Goal: Task Accomplishment & Management: Manage account settings

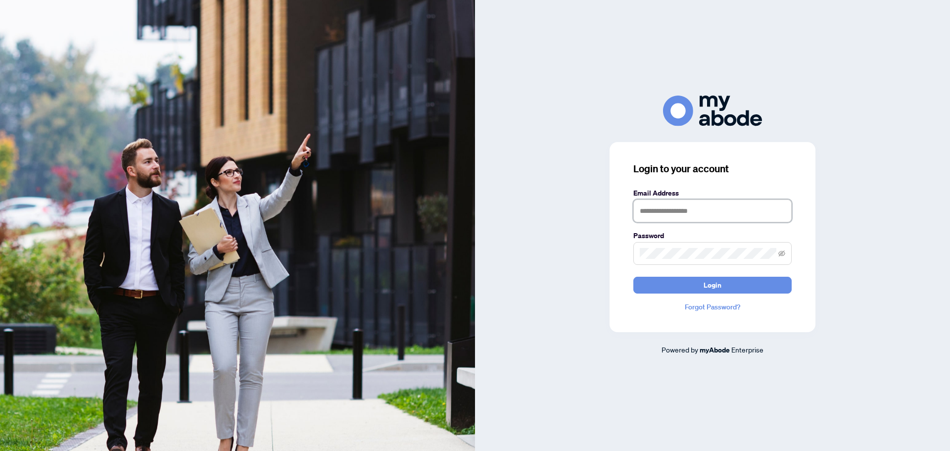
type input "**********"
click at [734, 276] on form "**********" at bounding box center [712, 241] width 158 height 106
click at [738, 287] on button "Login" at bounding box center [712, 285] width 158 height 17
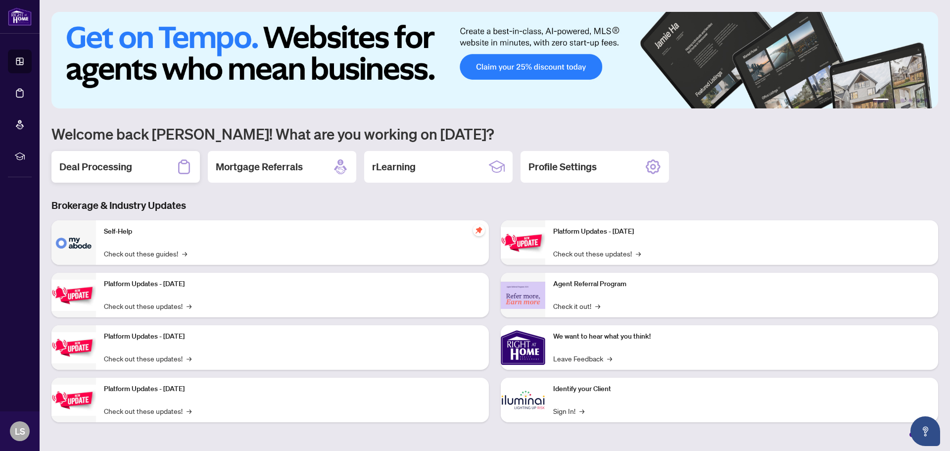
click at [123, 163] on h2 "Deal Processing" at bounding box center [95, 167] width 73 height 14
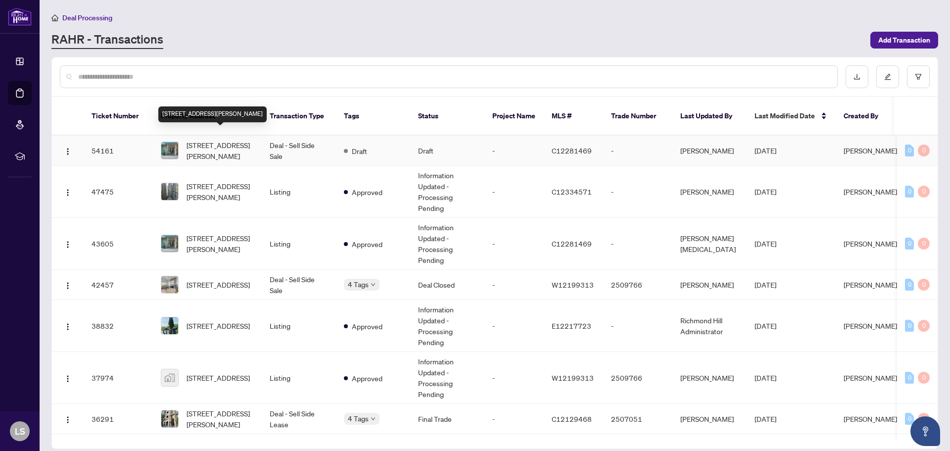
click at [235, 144] on span "[STREET_ADDRESS][PERSON_NAME]" at bounding box center [220, 151] width 67 height 22
click at [65, 147] on img "button" at bounding box center [68, 151] width 8 height 8
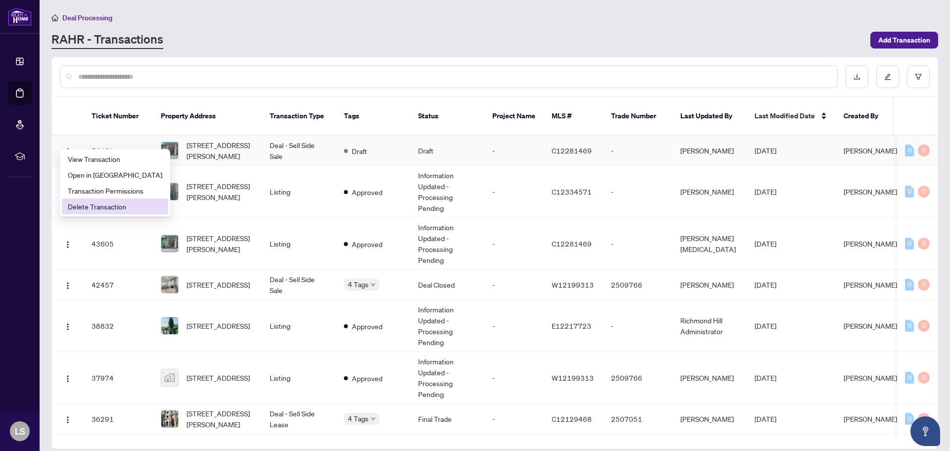
click at [87, 202] on span "Delete Transaction" at bounding box center [115, 206] width 95 height 11
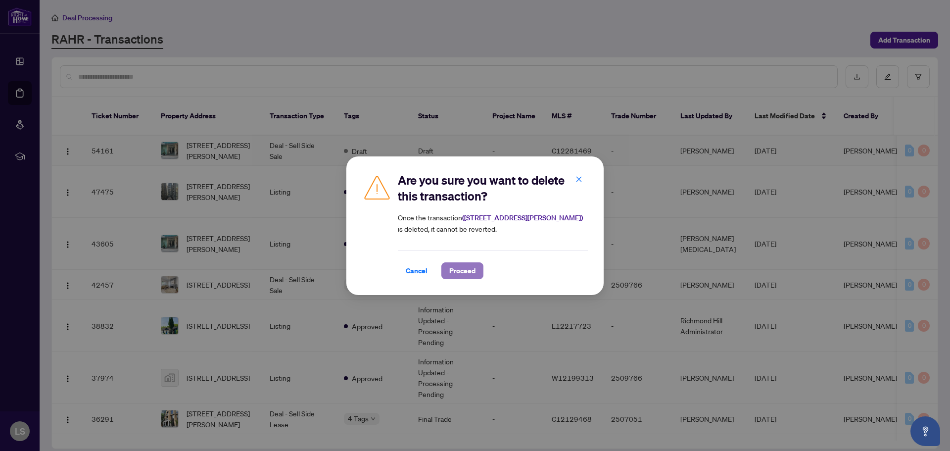
click at [462, 272] on span "Proceed" at bounding box center [462, 271] width 26 height 16
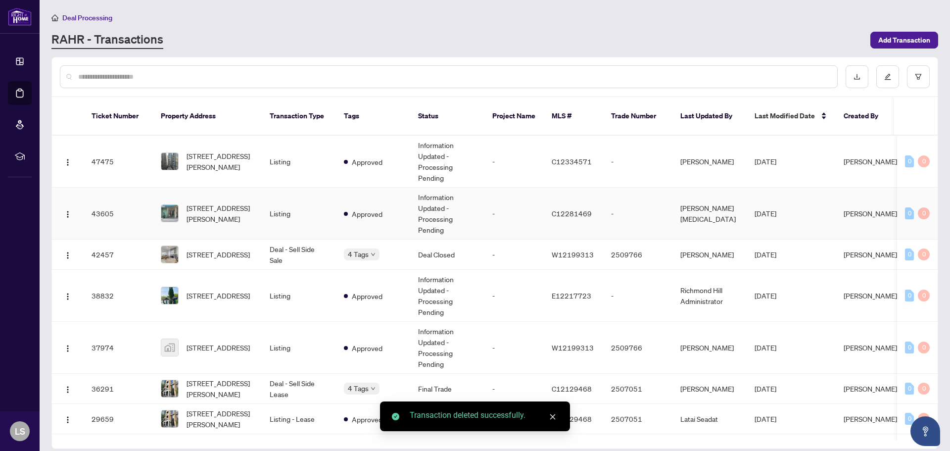
click at [226, 202] on span "[STREET_ADDRESS][PERSON_NAME]" at bounding box center [220, 213] width 67 height 22
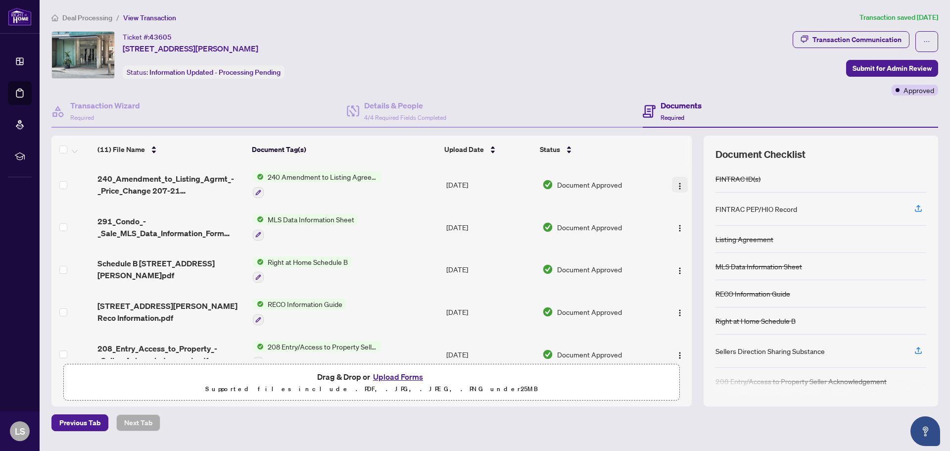
click at [680, 185] on img "button" at bounding box center [680, 186] width 8 height 8
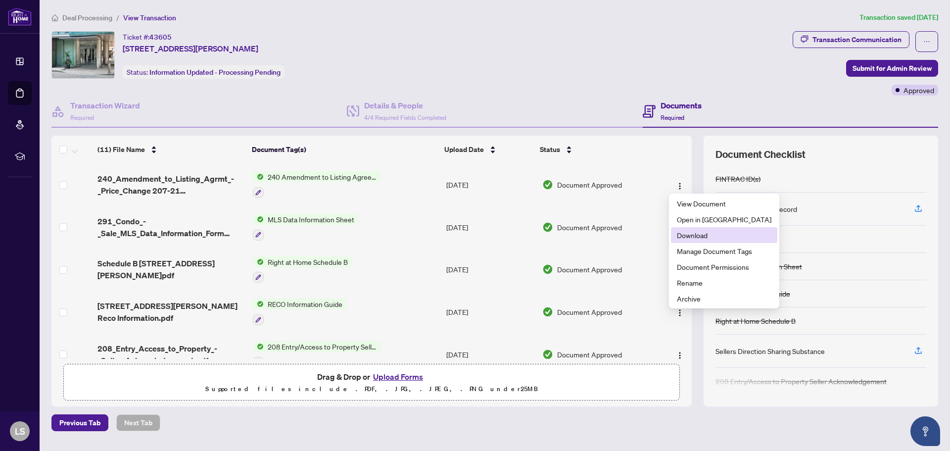
click at [692, 231] on span "Download" at bounding box center [724, 235] width 95 height 11
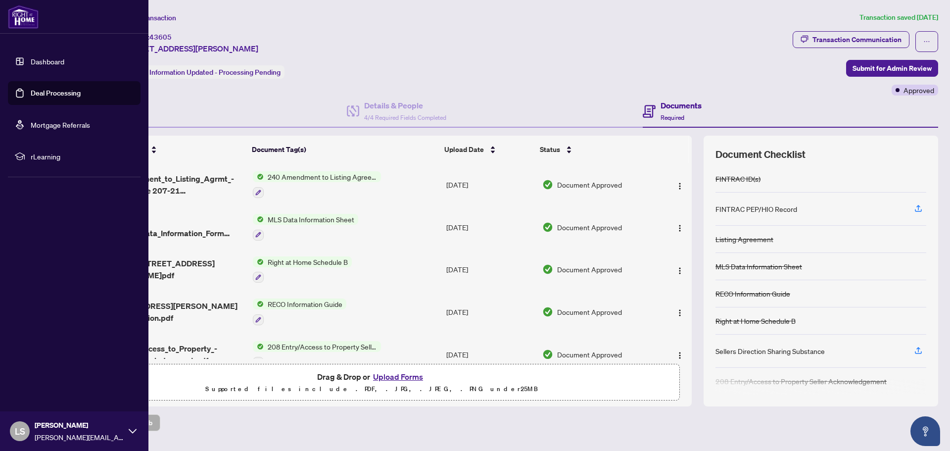
click at [43, 95] on link "Deal Processing" at bounding box center [56, 93] width 50 height 9
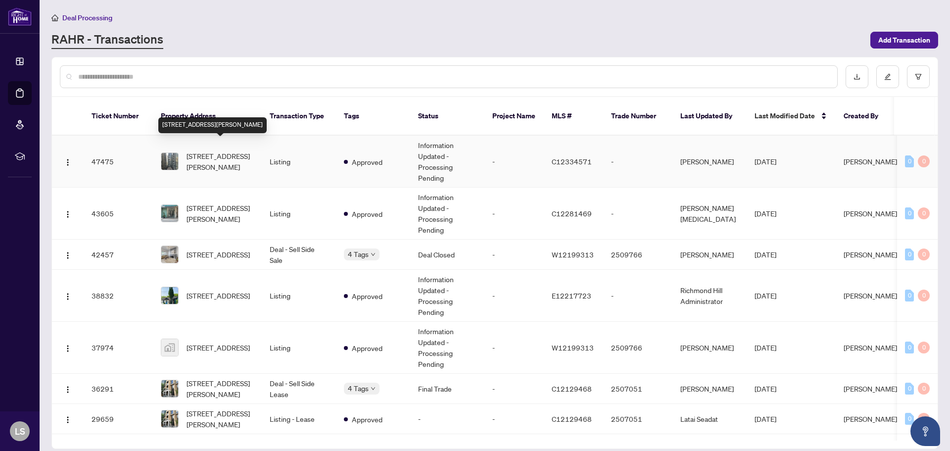
click at [220, 151] on span "[STREET_ADDRESS][PERSON_NAME]" at bounding box center [220, 161] width 67 height 22
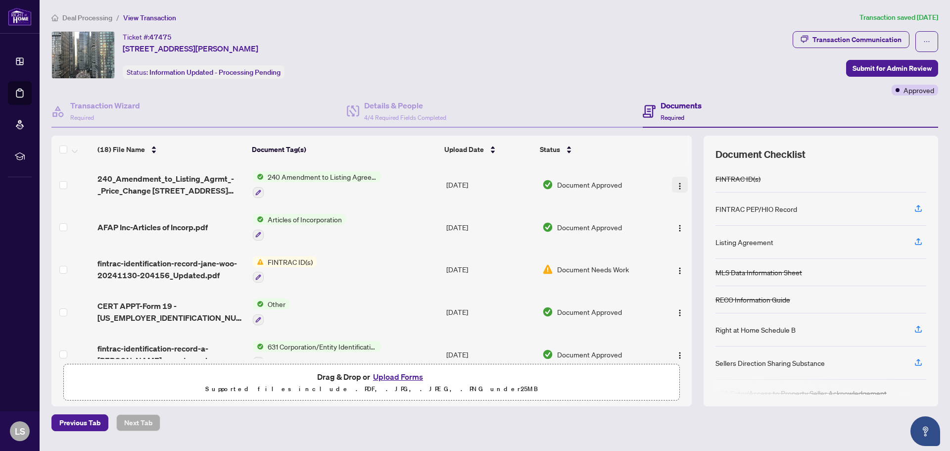
click at [676, 186] on img "button" at bounding box center [680, 186] width 8 height 8
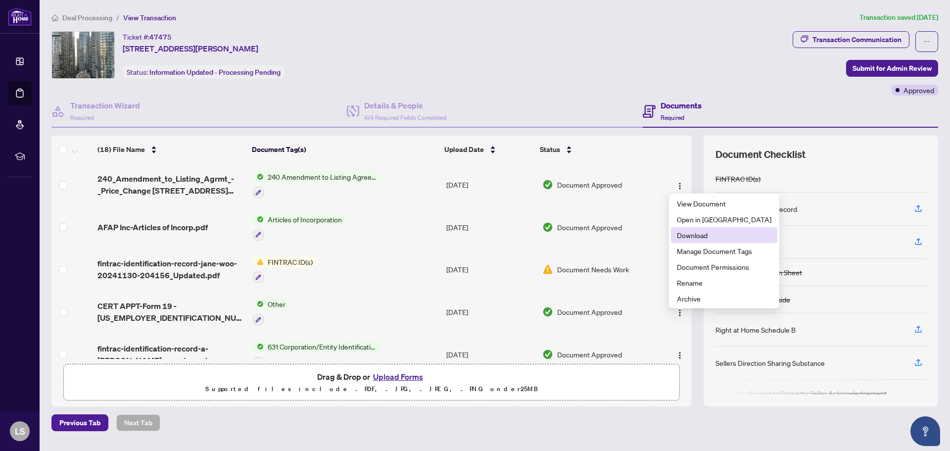
click at [692, 231] on span "Download" at bounding box center [724, 235] width 95 height 11
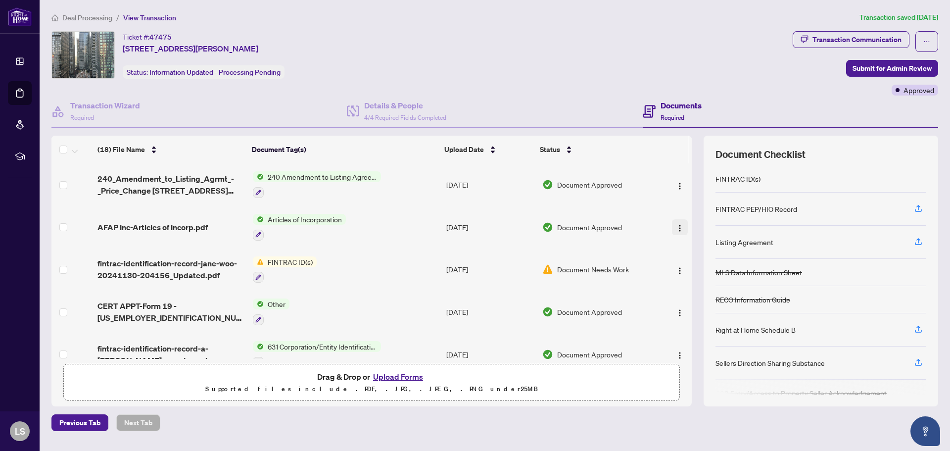
click at [680, 225] on img "button" at bounding box center [680, 228] width 8 height 8
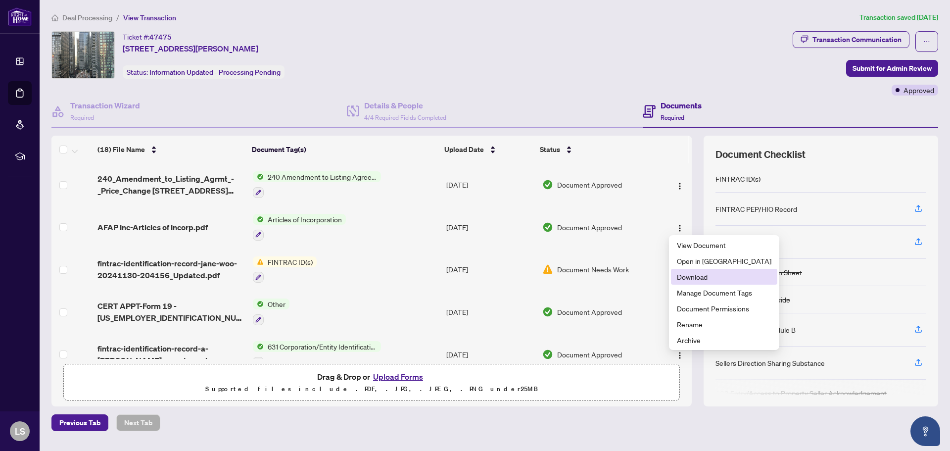
click at [719, 278] on span "Download" at bounding box center [724, 276] width 95 height 11
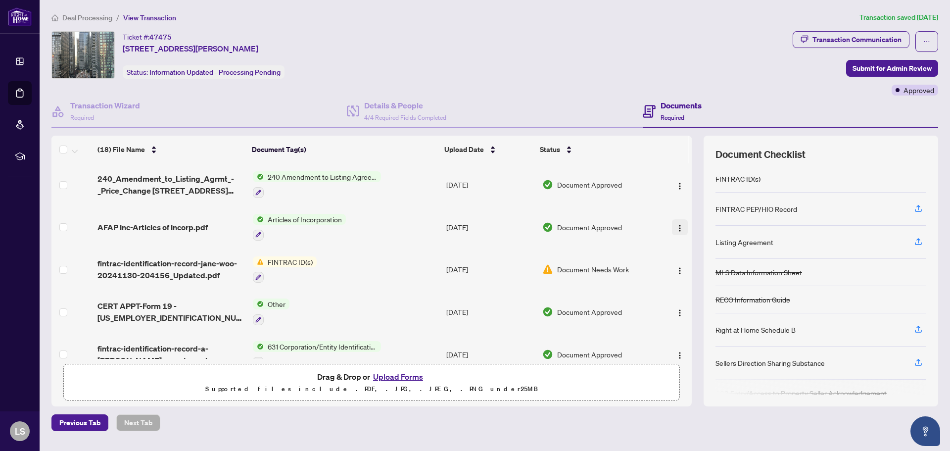
click at [680, 230] on img "button" at bounding box center [680, 228] width 8 height 8
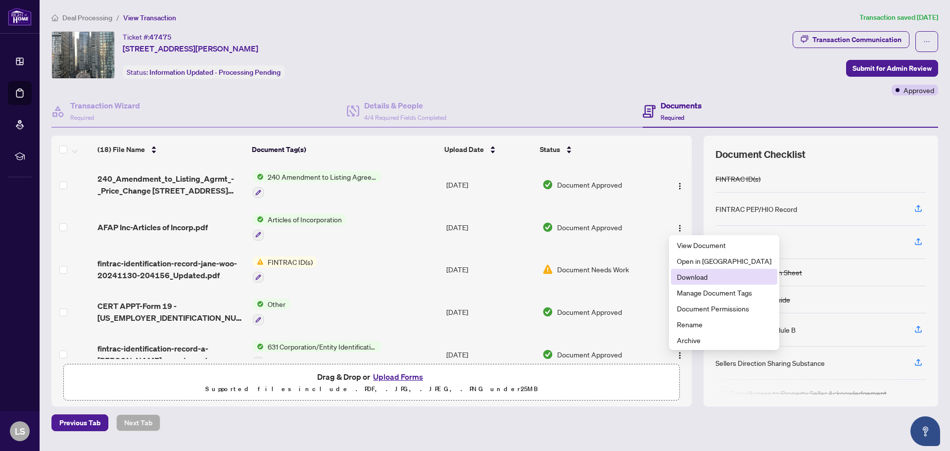
click at [691, 276] on span "Download" at bounding box center [724, 276] width 95 height 11
